Goal: Task Accomplishment & Management: Manage account settings

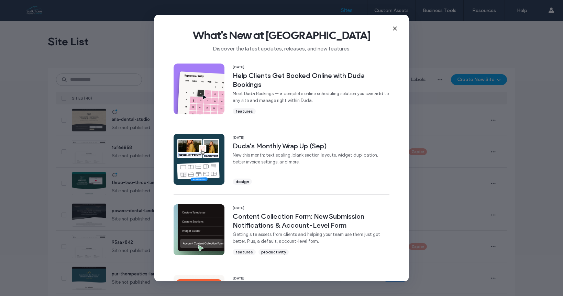
click at [396, 27] on use at bounding box center [394, 28] width 3 height 3
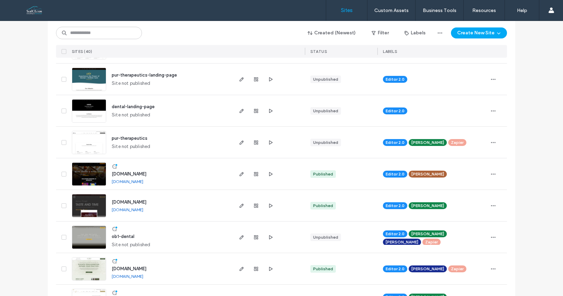
scroll to position [229, 0]
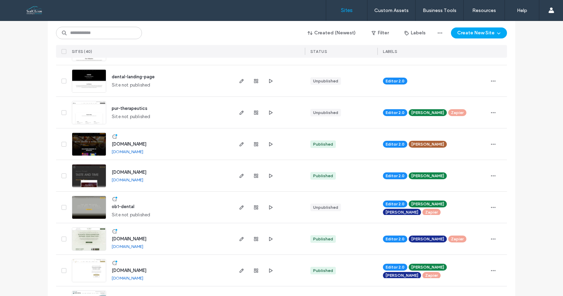
click at [84, 175] on img at bounding box center [89, 188] width 34 height 47
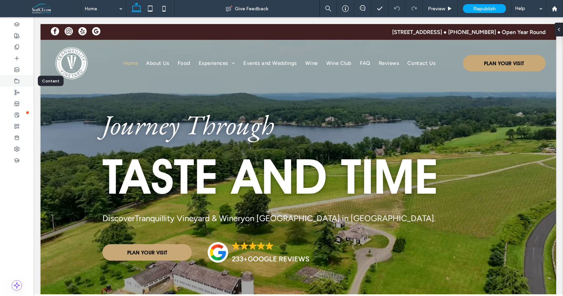
click at [17, 80] on icon at bounding box center [17, 81] width 6 height 6
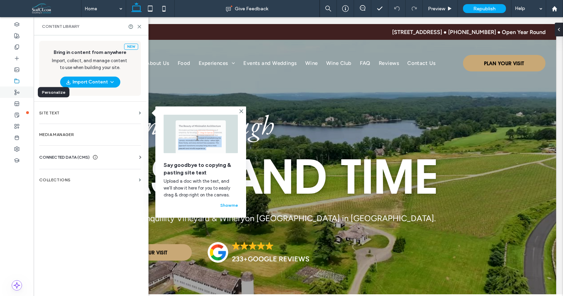
click at [15, 94] on icon at bounding box center [17, 93] width 6 height 6
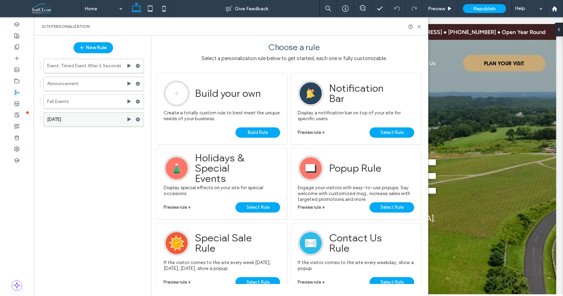
click at [137, 119] on use at bounding box center [138, 120] width 4 height 4
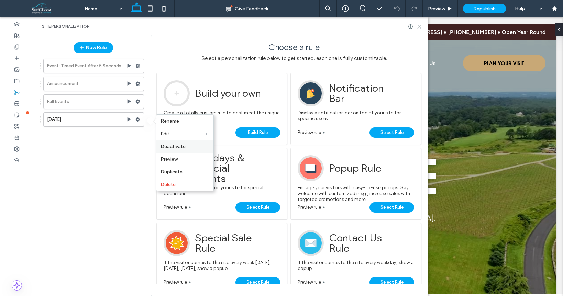
click at [172, 146] on span "Deactivate" at bounding box center [173, 147] width 25 height 6
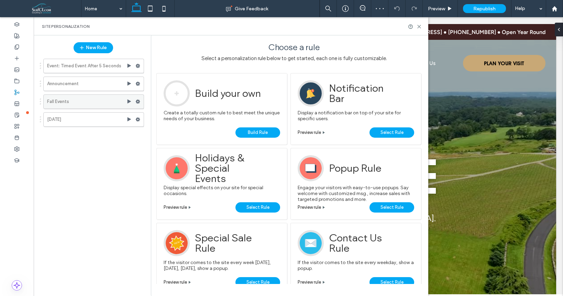
click at [138, 102] on use at bounding box center [138, 102] width 4 height 4
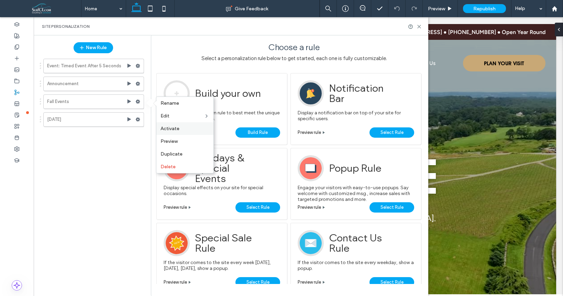
click at [173, 130] on span "Activate" at bounding box center [170, 129] width 19 height 6
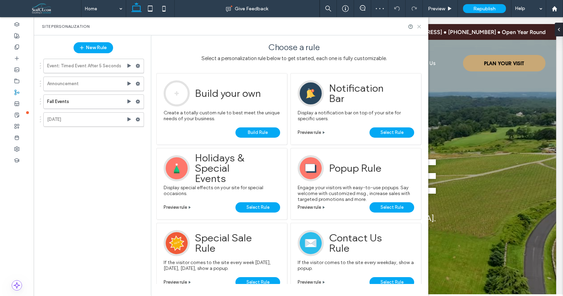
click at [419, 25] on use at bounding box center [419, 26] width 3 height 3
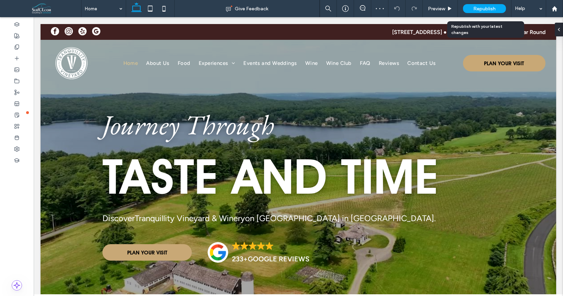
click at [480, 8] on span "Republish" at bounding box center [484, 9] width 22 height 6
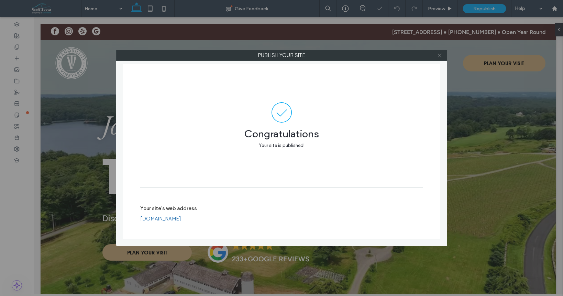
click at [439, 54] on icon at bounding box center [439, 55] width 5 height 5
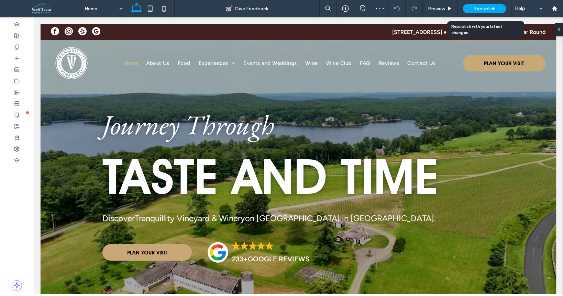
click at [486, 9] on span "Republish" at bounding box center [484, 9] width 22 height 6
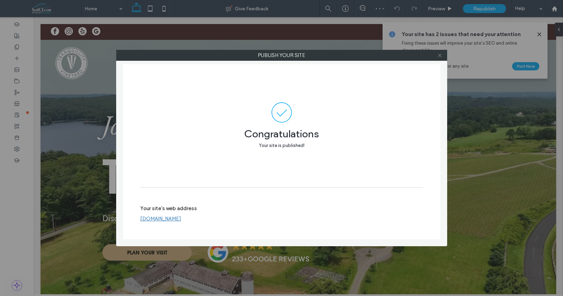
click at [438, 58] on span at bounding box center [439, 55] width 5 height 10
